Goal: Find specific page/section: Find specific page/section

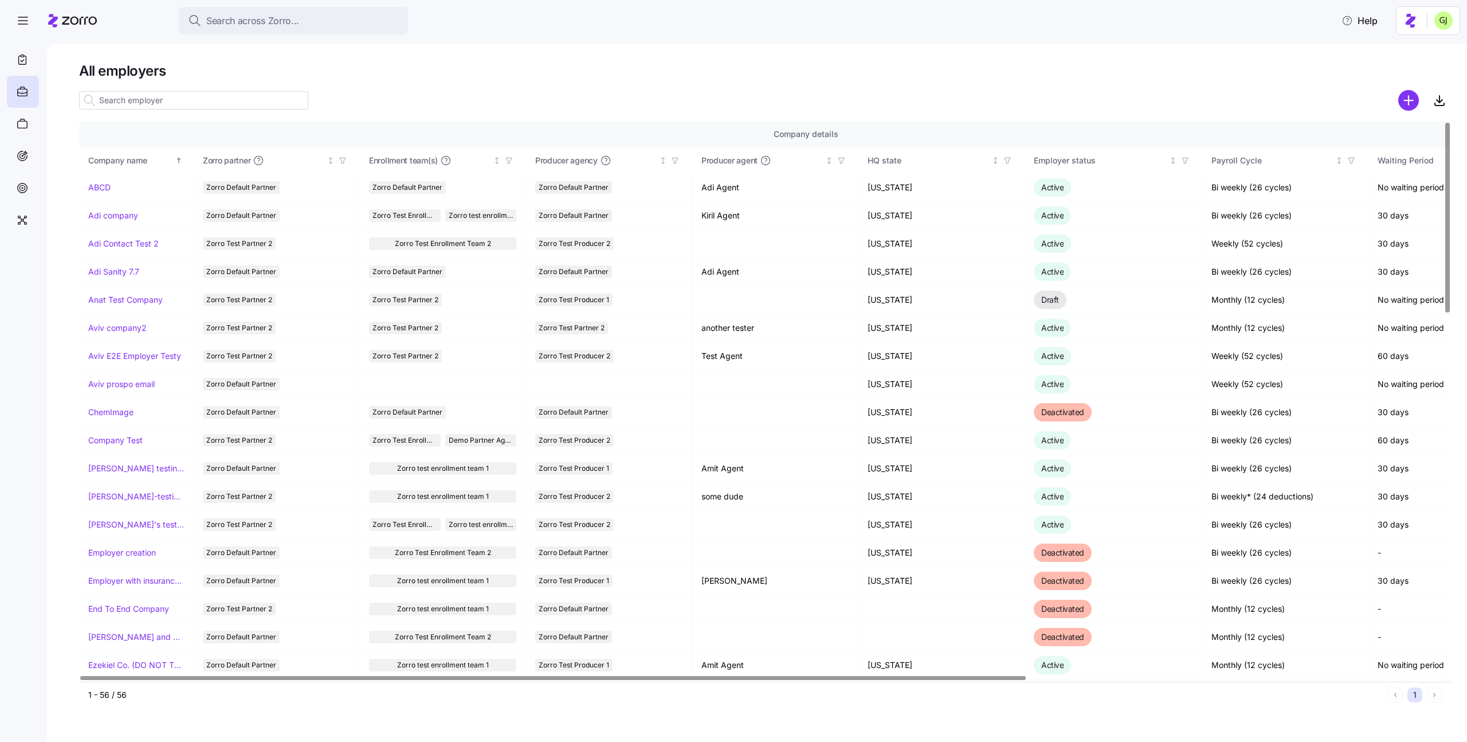
click at [604, 96] on div at bounding box center [765, 100] width 1372 height 23
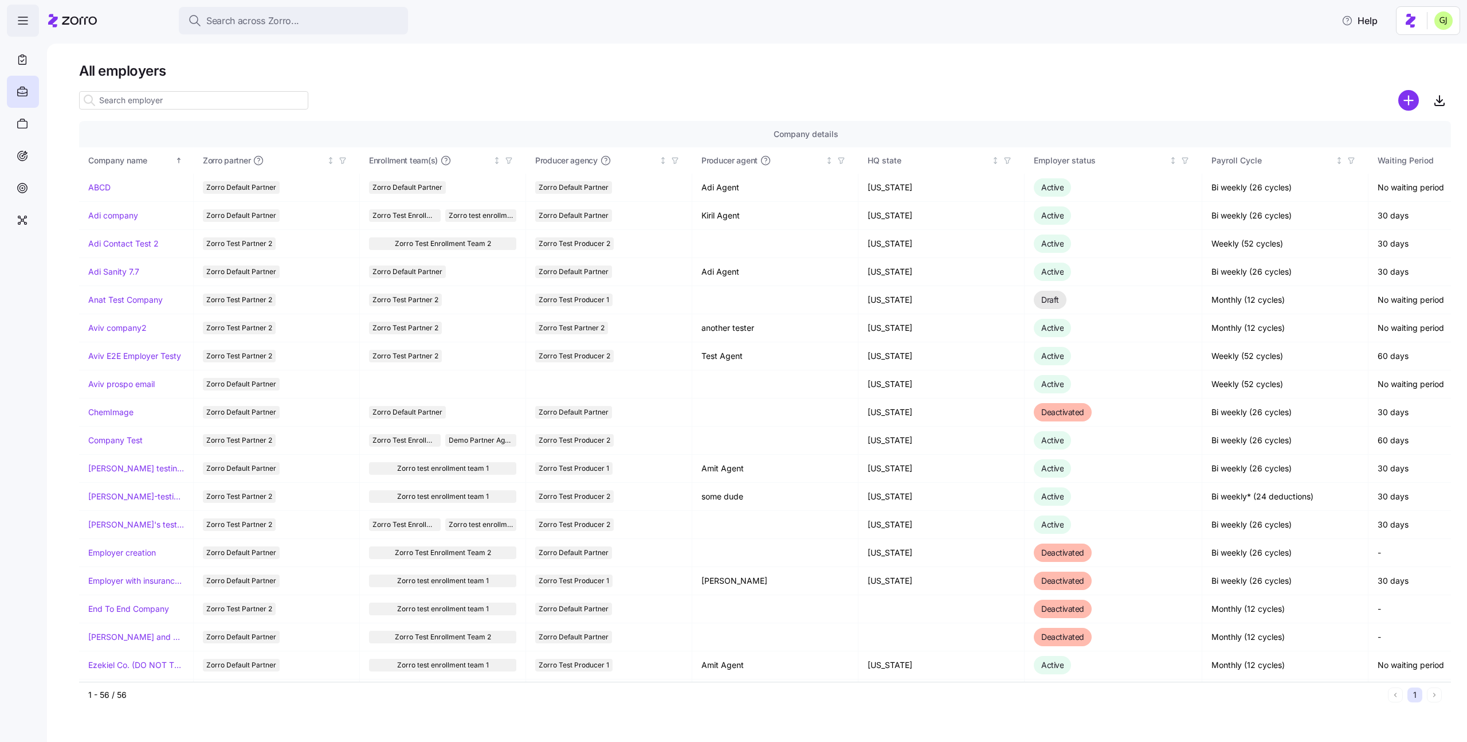
click at [19, 26] on icon "button" at bounding box center [23, 21] width 14 height 14
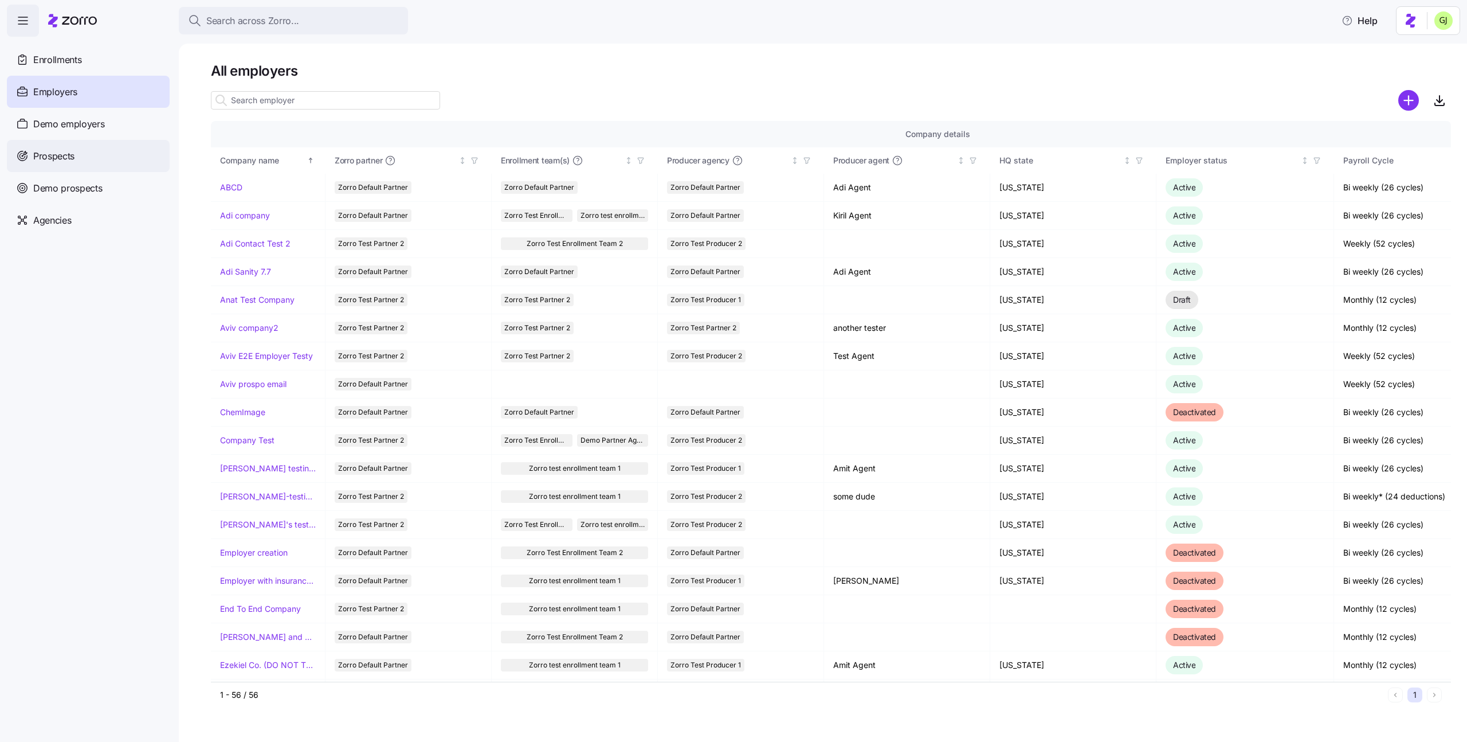
click at [75, 156] on span "Prospects" at bounding box center [53, 156] width 41 height 14
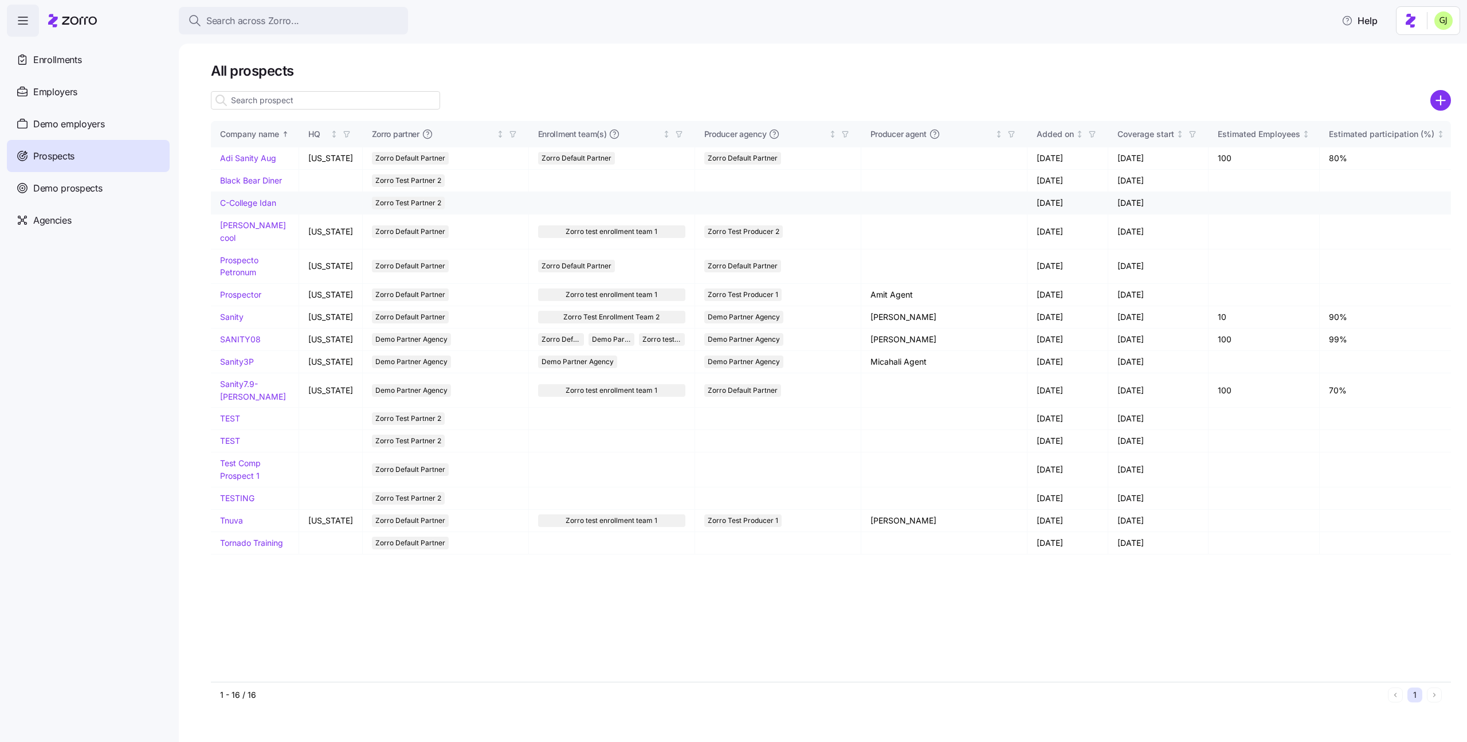
click at [263, 203] on link "C-College Idan" at bounding box center [248, 203] width 56 height 10
